Goal: Navigation & Orientation: Find specific page/section

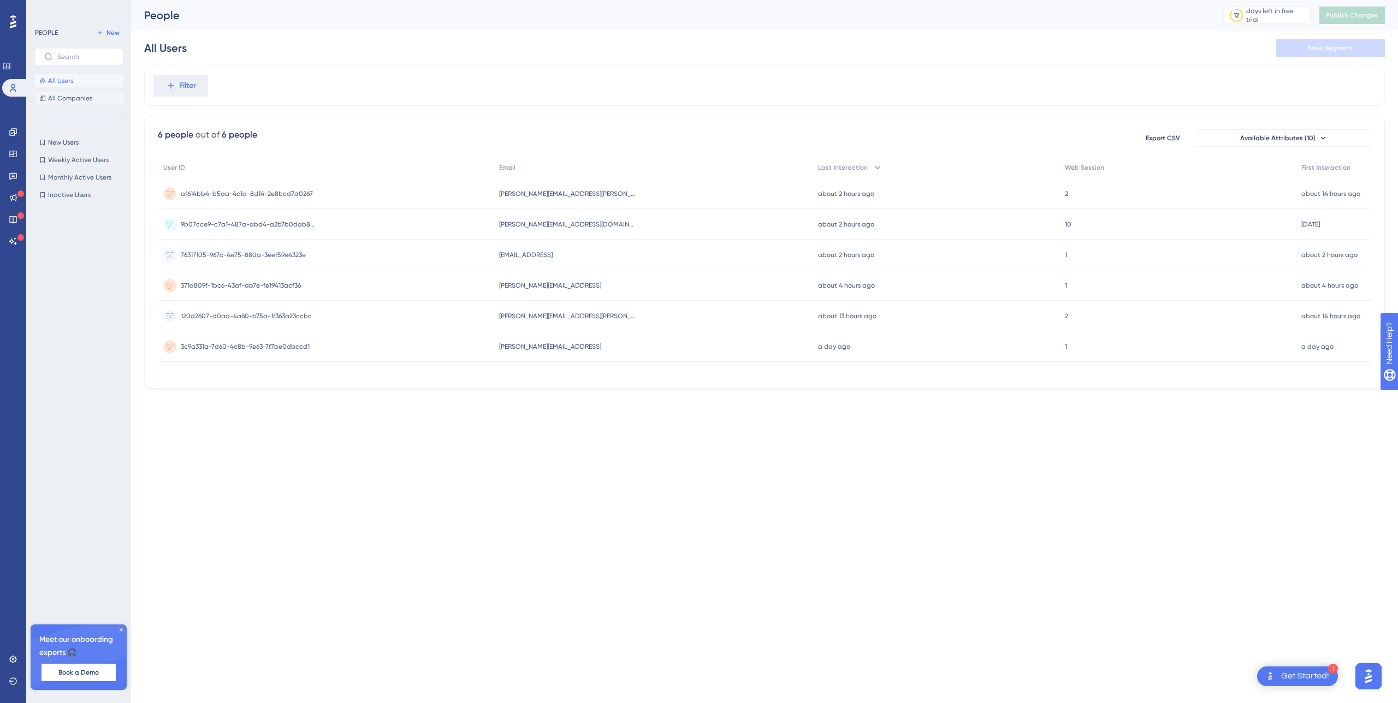
click at [58, 96] on span "All Companies" at bounding box center [70, 98] width 44 height 9
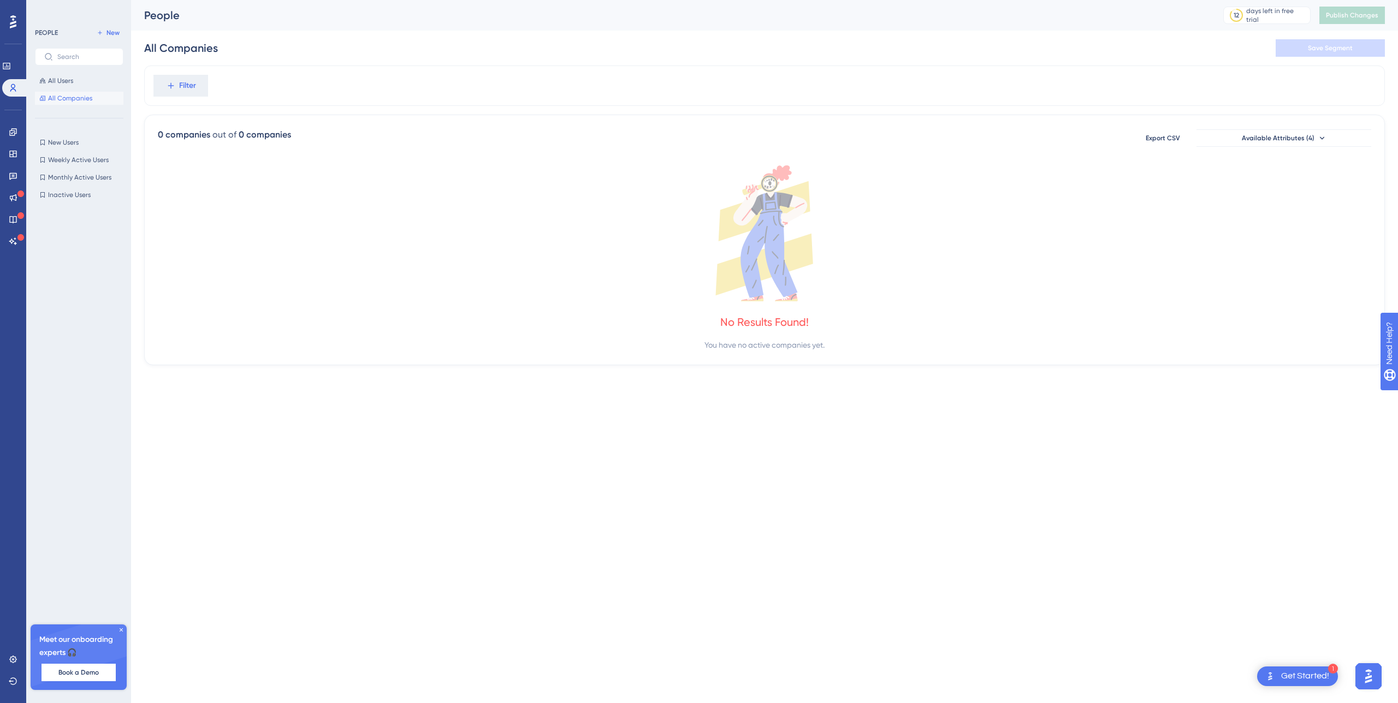
click at [10, 24] on icon at bounding box center [13, 22] width 7 height 14
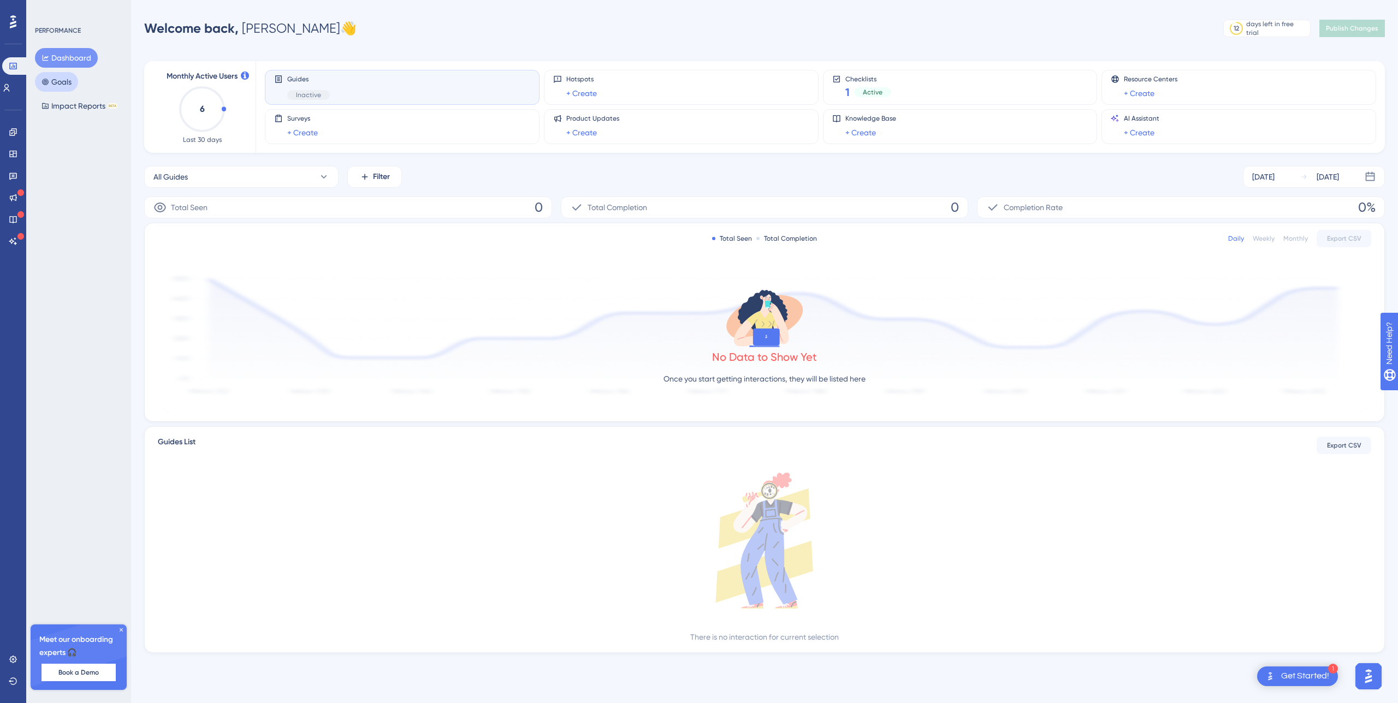
click at [73, 87] on button "Goals" at bounding box center [56, 82] width 43 height 20
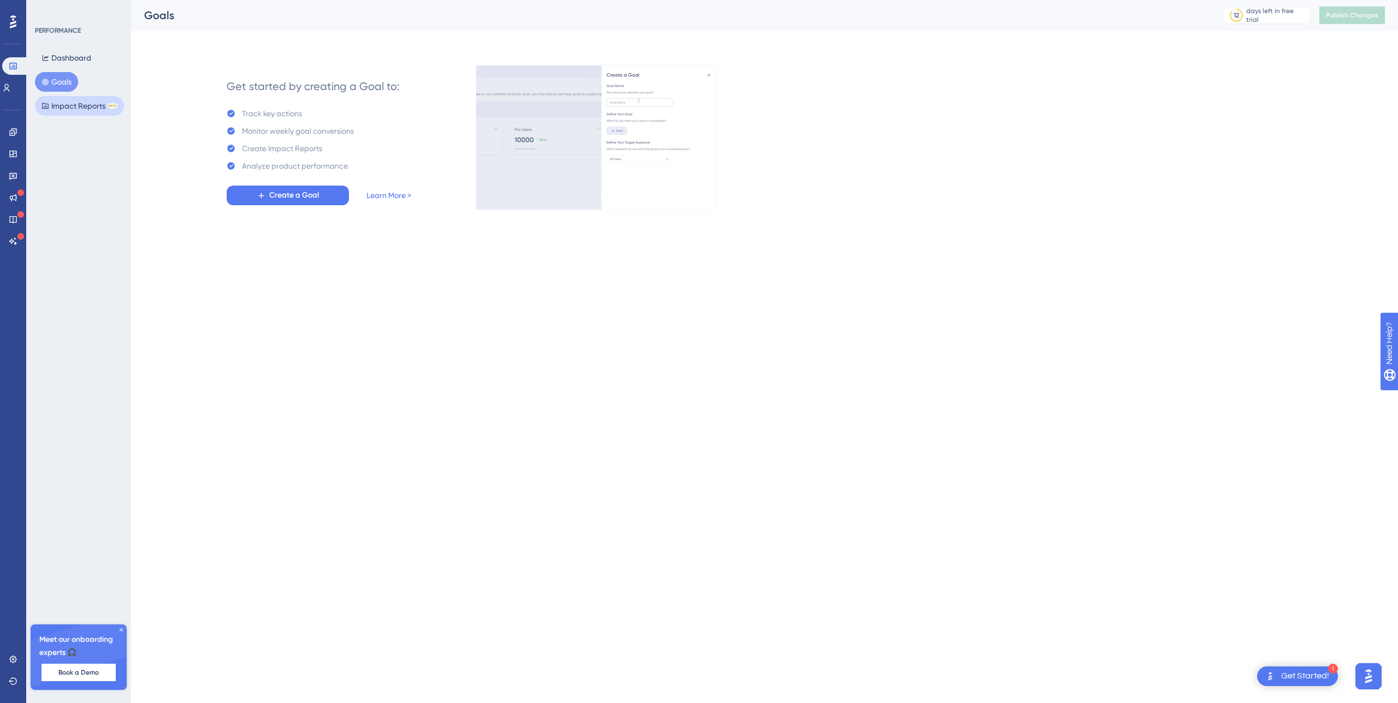
click at [75, 104] on button "Impact Reports BETA" at bounding box center [79, 106] width 89 height 20
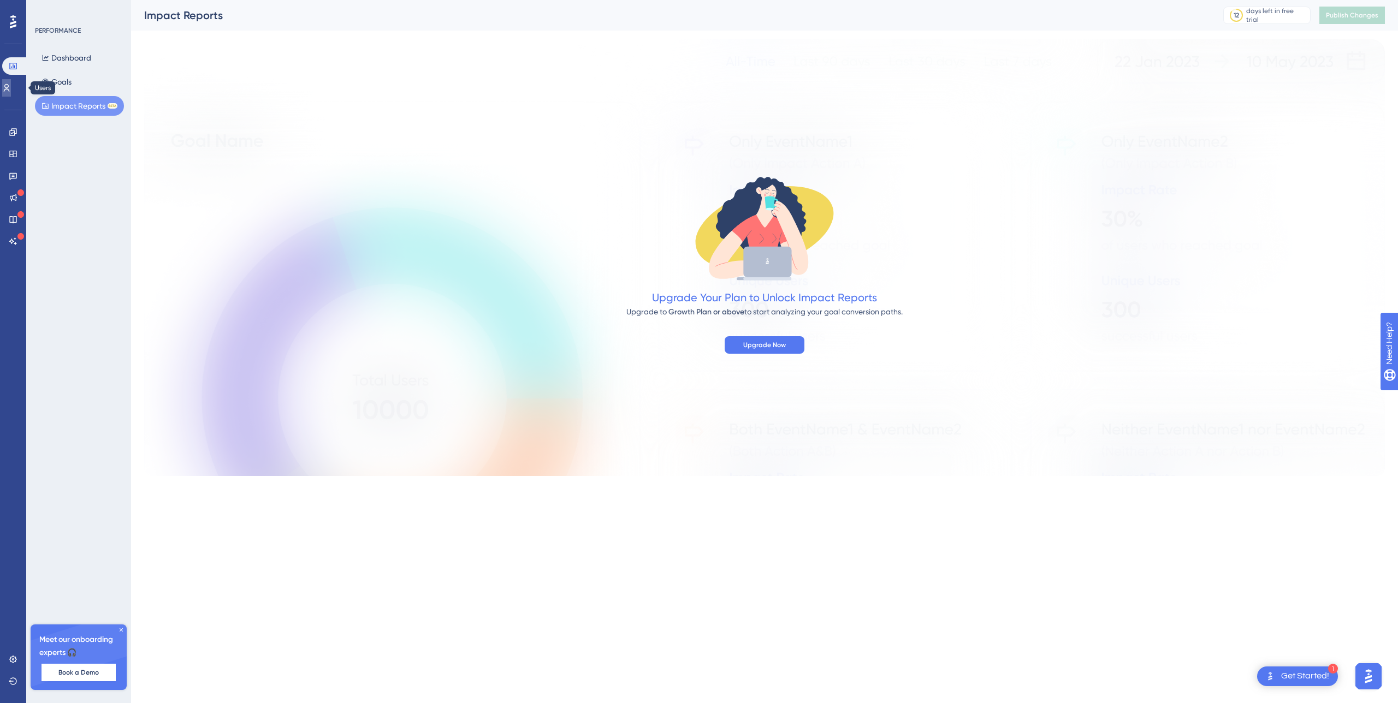
click at [10, 88] on icon at bounding box center [7, 88] width 6 height 8
